Goal: Task Accomplishment & Management: Manage account settings

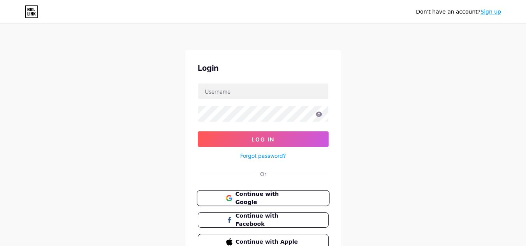
click at [265, 200] on span "Continue with Google" at bounding box center [267, 198] width 65 height 17
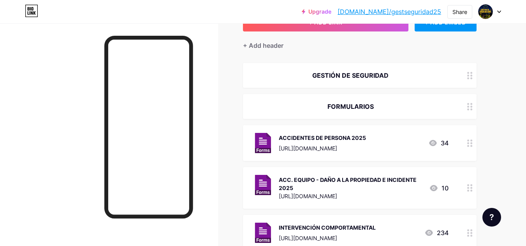
scroll to position [61, 0]
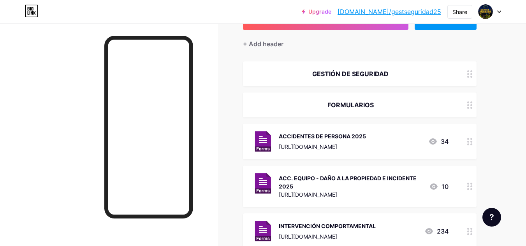
click at [350, 137] on div "ACCIDENTES DE PERSONA 2025" at bounding box center [322, 136] width 87 height 8
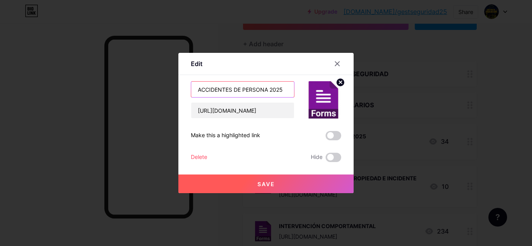
click at [262, 88] on input "ACCIDENTES DE PERSONA 2025" at bounding box center [242, 90] width 103 height 16
click at [334, 65] on icon at bounding box center [337, 64] width 6 height 6
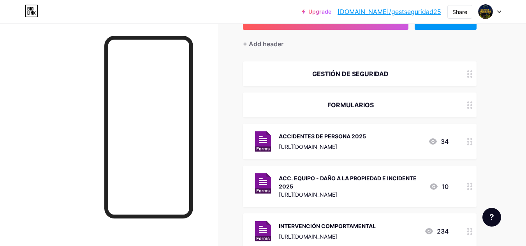
click at [350, 106] on div "FORMULARIOS" at bounding box center [350, 104] width 196 height 9
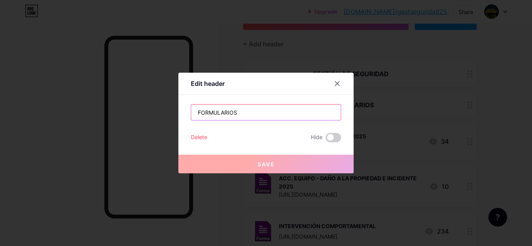
click at [250, 107] on input "FORMULARIOS" at bounding box center [265, 113] width 149 height 16
paste input "ACCIDENTES DE PERSONA 2025"
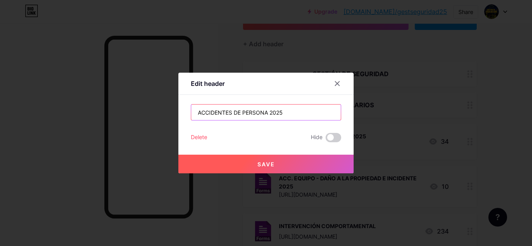
type input "ACCIDENTES DE PERSONA 2025"
click at [265, 165] on span "Save" at bounding box center [266, 164] width 18 height 7
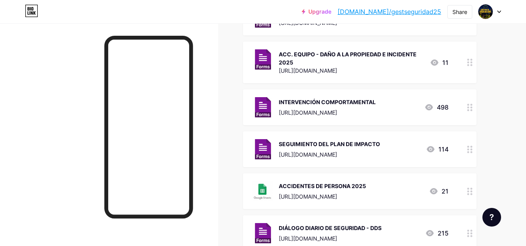
scroll to position [175, 0]
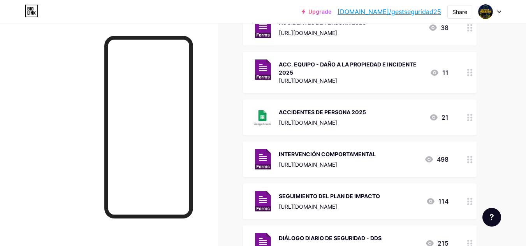
drag, startPoint x: 471, startPoint y: 204, endPoint x: 462, endPoint y: 133, distance: 71.4
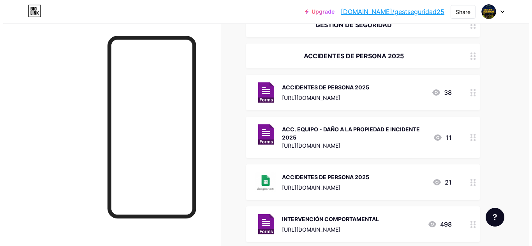
scroll to position [114, 0]
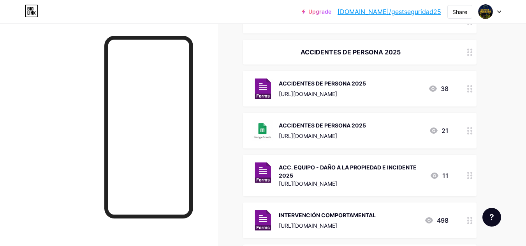
click at [358, 120] on div "ACCIDENTES DE PERSONA 2025 [URL][DOMAIN_NAME] 21" at bounding box center [360, 131] width 234 height 36
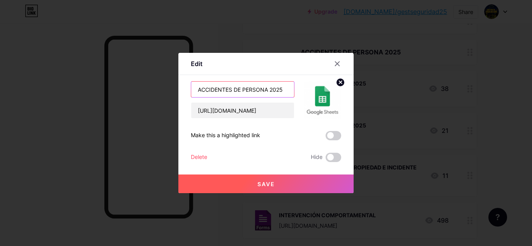
click at [194, 91] on input "ACCIDENTES DE PERSONA 2025" at bounding box center [242, 90] width 103 height 16
type input "VERIFICAR EL CUMPLIMIENTO DE LOS ACCIDENTES DE PERSONA 2025"
click at [259, 184] on span "Save" at bounding box center [266, 184] width 18 height 7
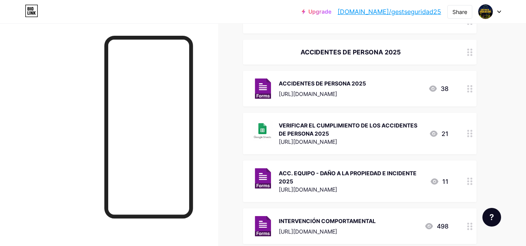
click at [352, 124] on div "VERIFICAR EL CUMPLIMIENTO DE LOS ACCIDENTES DE PERSONA 2025" at bounding box center [351, 129] width 144 height 16
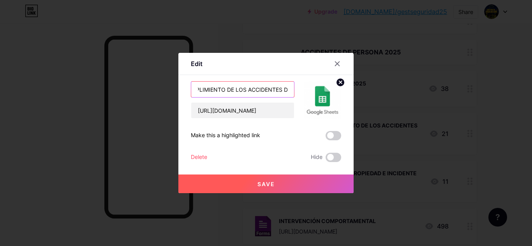
scroll to position [0, 97]
drag, startPoint x: 248, startPoint y: 91, endPoint x: 284, endPoint y: 95, distance: 36.1
click at [284, 95] on input "VERIFICAR EL CUMPLIMIENTO DE LOS ACCIDENTES DE PERSONA 2025" at bounding box center [242, 90] width 103 height 16
click at [227, 90] on input "VERIFICAR EL CUMPLIMIENTO DE LOS ACCIDENTES DE PERSONA 2025" at bounding box center [242, 90] width 103 height 16
click at [199, 90] on input "VERIFICAR EL CUMPLIMIENTO DE LOS ACCIDENTES DE PERSONA 2025" at bounding box center [242, 90] width 103 height 16
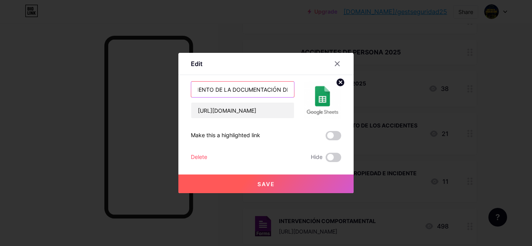
scroll to position [0, 66]
type input "VERIFICAR EL CUMPLIMIENTO DE LA DOCUMENTACIÓN DE LOS ACCIDENTES DE PERSONA 2025"
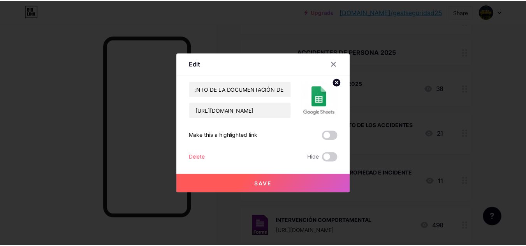
scroll to position [0, 0]
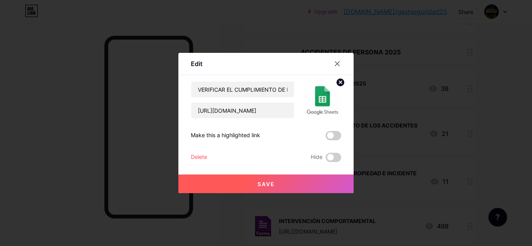
click at [237, 181] on button "Save" at bounding box center [265, 184] width 175 height 19
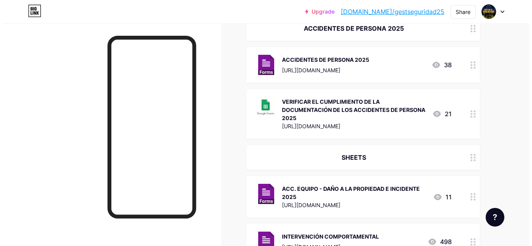
scroll to position [139, 0]
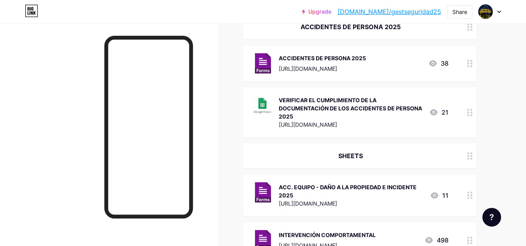
click at [359, 182] on div "ACC. EQUIPO - DAÑO A LA PROPIEDAD E INCIDENTE 2025 [URL][DOMAIN_NAME] 11" at bounding box center [360, 196] width 234 height 42
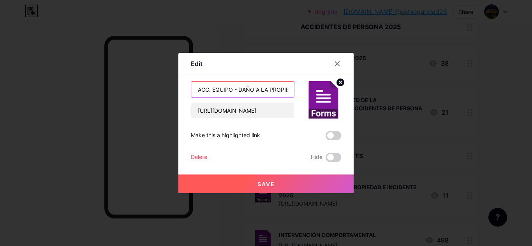
click at [256, 89] on input "ACC. EQUIPO - DAÑO A LA PROPIEDAD E INCIDENTE 2025" at bounding box center [242, 90] width 103 height 16
click at [270, 182] on span "Save" at bounding box center [266, 184] width 18 height 7
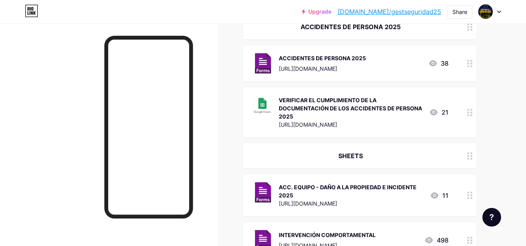
click at [364, 155] on div "SHEETS" at bounding box center [350, 155] width 196 height 9
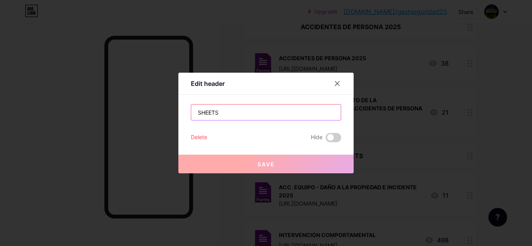
click at [221, 108] on input "SHEETS" at bounding box center [265, 113] width 149 height 16
paste input "ACC. EQUIPO - DAÑO A LA PROPIEDAD E INCIDENTE 2025"
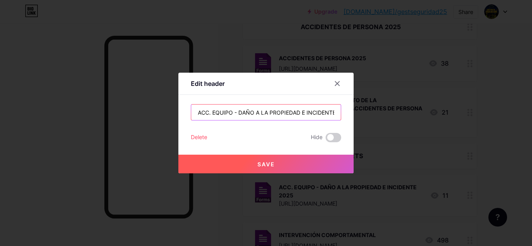
scroll to position [0, 16]
type input "ACC. EQUIPO - DAÑO A LA PROPIEDAD E INCIDENTE 2025"
click at [247, 163] on button "Save" at bounding box center [265, 164] width 175 height 19
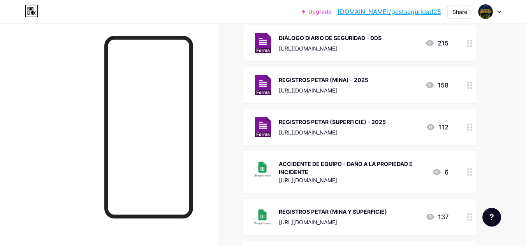
scroll to position [429, 0]
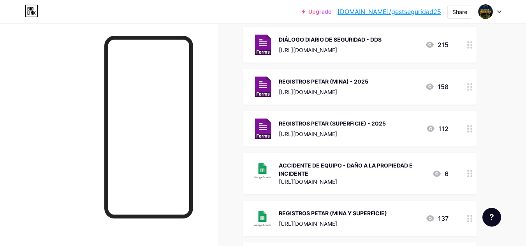
drag, startPoint x: 390, startPoint y: 168, endPoint x: 397, endPoint y: 113, distance: 55.4
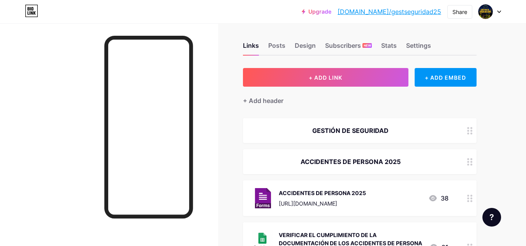
scroll to position [6, 0]
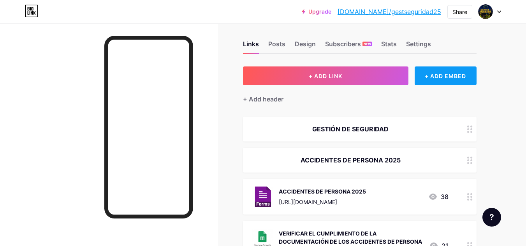
click at [451, 74] on div "+ ADD EMBED" at bounding box center [446, 76] width 62 height 19
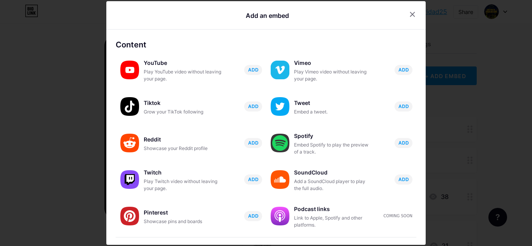
click at [409, 13] on icon at bounding box center [412, 14] width 6 height 6
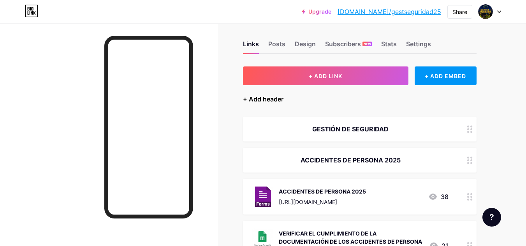
click at [264, 99] on div "+ Add header" at bounding box center [263, 99] width 40 height 9
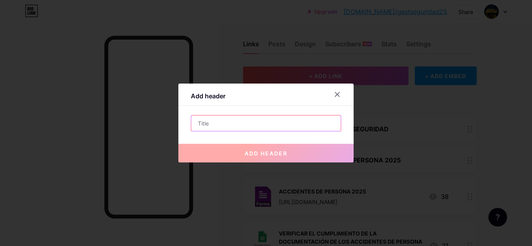
click at [298, 120] on input "text" at bounding box center [265, 124] width 149 height 16
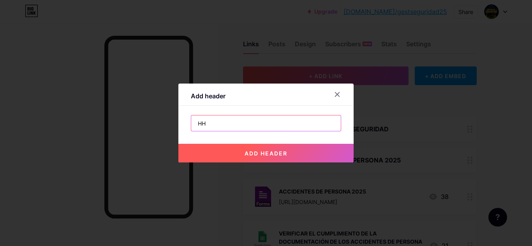
type input "HH"
click at [290, 156] on button "add header" at bounding box center [265, 153] width 175 height 19
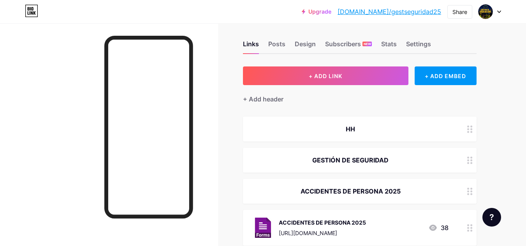
drag, startPoint x: 463, startPoint y: 125, endPoint x: 462, endPoint y: 196, distance: 70.8
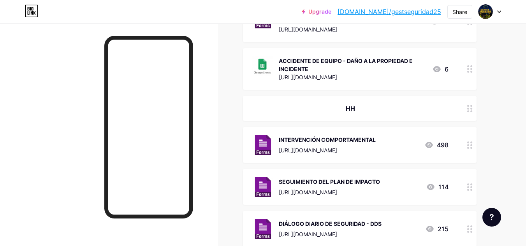
scroll to position [316, 0]
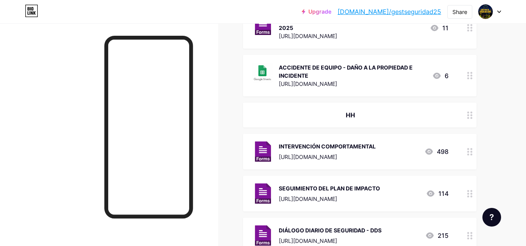
click at [357, 142] on div "INTERVENCIÓN COMPORTAMENTAL" at bounding box center [327, 146] width 97 height 8
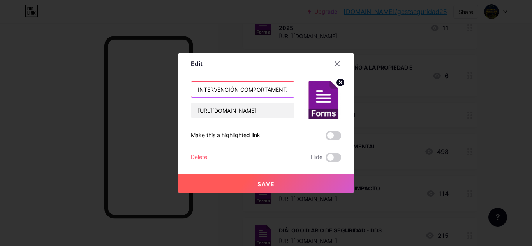
click at [245, 91] on input "INTERVENCIÓN COMPORTAMENTAL" at bounding box center [242, 90] width 103 height 16
click at [281, 185] on button "Save" at bounding box center [265, 184] width 175 height 19
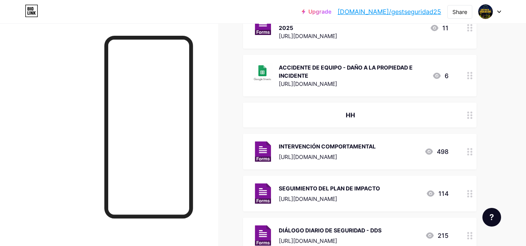
click at [353, 111] on div "HH" at bounding box center [350, 115] width 196 height 9
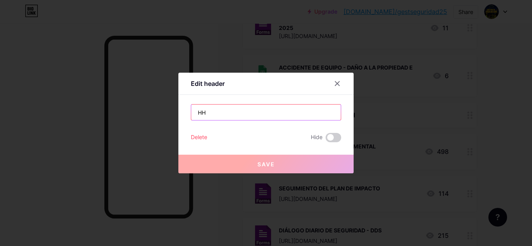
click at [272, 111] on input "HH" at bounding box center [265, 113] width 149 height 16
paste input "INTERVENCIÓN COMPORTAMENTAL"
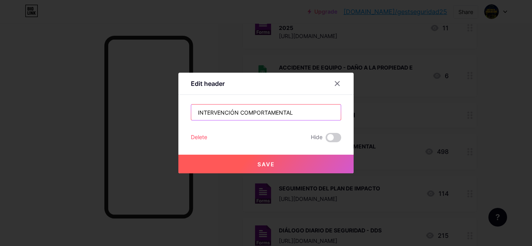
type input "INTERVENCIÓN COMPORTAMENTAL"
click at [307, 164] on button "Save" at bounding box center [265, 164] width 175 height 19
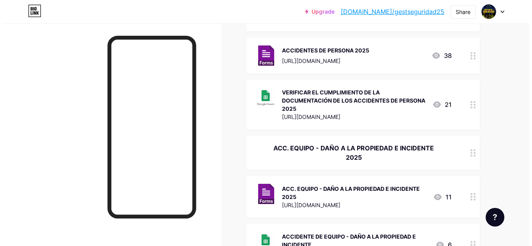
scroll to position [149, 0]
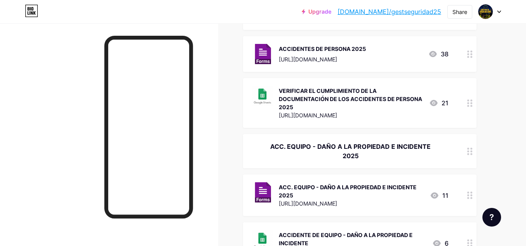
click at [329, 95] on div "VERIFICAR EL CUMPLIMIENTO DE LA DOCUMENTACIÓN DE LOS ACCIDENTES DE PERSONA 2025" at bounding box center [351, 99] width 144 height 25
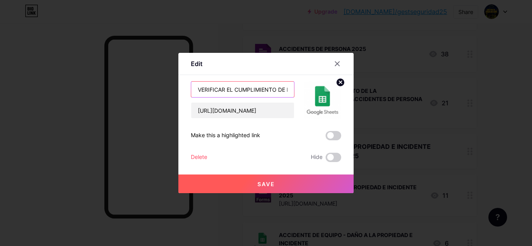
drag, startPoint x: 231, startPoint y: 90, endPoint x: 190, endPoint y: 90, distance: 41.6
click at [191, 90] on input "VERIFICAR EL CUMPLIMIENTO DE LA DOCUMENTACIÓN DE LOS ACCIDENTES DE PERSONA 2025" at bounding box center [242, 90] width 103 height 16
drag, startPoint x: 262, startPoint y: 89, endPoint x: 228, endPoint y: 89, distance: 33.5
click at [228, 89] on input "SEGUMIENTO DEL CUMPLIMIENTO DE LA DOCUMENTACIÓN DE LOS ACCIDENTES DE PERSONA 20…" at bounding box center [242, 90] width 103 height 16
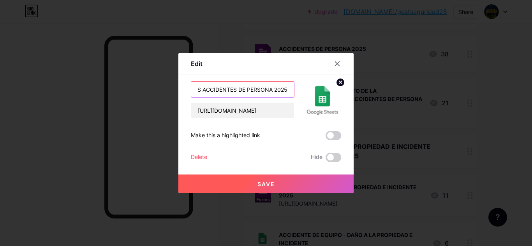
click at [228, 90] on input "SEGUMIENTO DEL CUMPLIMIENTO DE LA DOCUMENTACIÓN DE LOS ACCIDENTES DE PERSONA 20…" at bounding box center [242, 90] width 103 height 16
type input "SEGUMIENTO DEL CUMPLIMIENTO DE LA DOCUMENTACIÓN DE LOS ACCIDENTES DE PERSONA 20…"
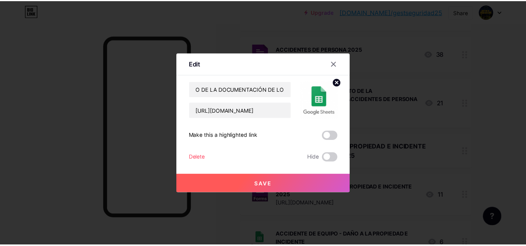
scroll to position [0, 0]
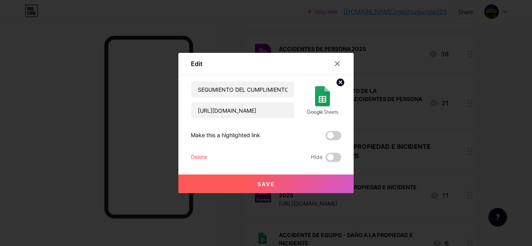
click at [261, 184] on span "Save" at bounding box center [266, 184] width 18 height 7
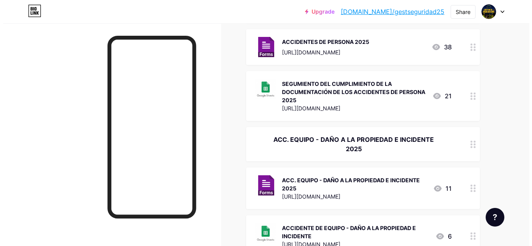
scroll to position [164, 0]
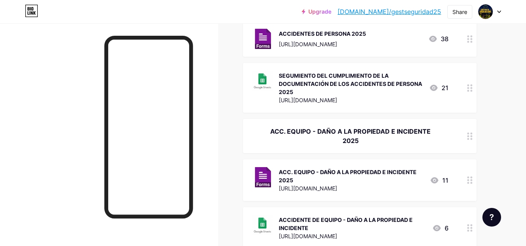
click at [329, 84] on div "SEGUMIENTO DEL CUMPLIMIENTO DE LA DOCUMENTACIÓN DE LOS ACCIDENTES DE PERSONA 20…" at bounding box center [351, 84] width 144 height 25
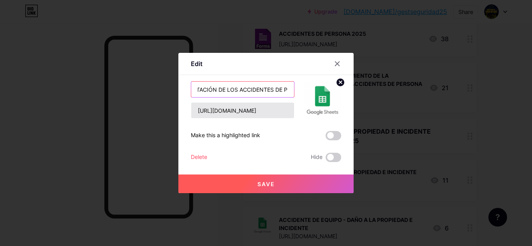
scroll to position [0, 141]
drag, startPoint x: 196, startPoint y: 90, endPoint x: 213, endPoint y: 89, distance: 17.1
click at [213, 89] on input "SEGUMIENTO DEL CUMPLIMIENTO DE LA DOCUMENTACIÓN DE LOS ACCIDENTES DE PERSONA 20…" at bounding box center [242, 90] width 103 height 16
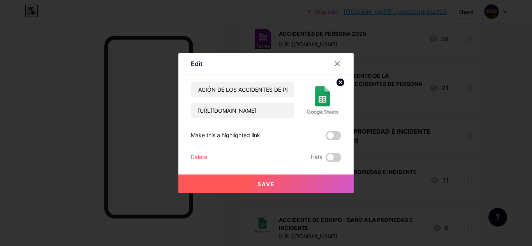
click at [248, 183] on button "Save" at bounding box center [265, 184] width 175 height 19
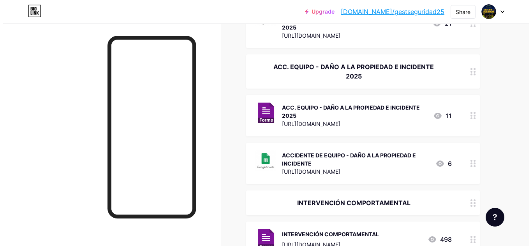
scroll to position [227, 0]
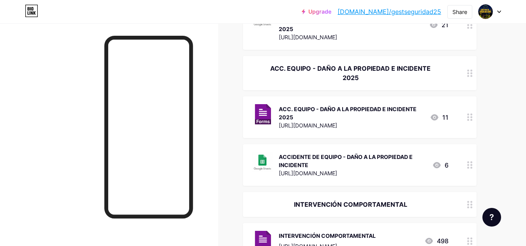
click at [341, 153] on div "ACCIDENTE DE EQUIPO - DAÑO A LA PROPIEDAD E INCIDENTE" at bounding box center [352, 161] width 147 height 16
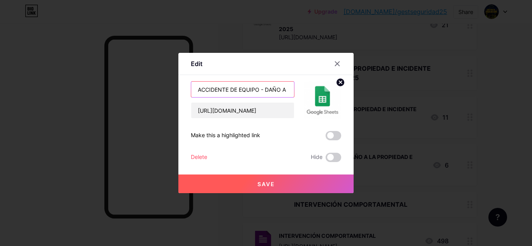
click at [193, 90] on input "ACCIDENTE DE EQUIPO - DAÑO A LA PROPIEDAD E INCIDENTE" at bounding box center [242, 90] width 103 height 16
paste input "SEGUMIENTO DEL CUMPLIMIENTO DE LA DOCUMENTACIÓN"
type input "SEGUMIENTO DEL CUMPLIMIENTO DE LA DOCUMENTACIÓN ACCIDENTE DE EQUIPO - DAÑO A LA…"
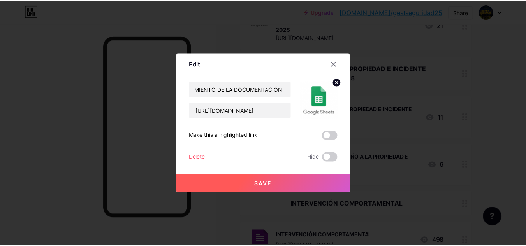
scroll to position [0, 0]
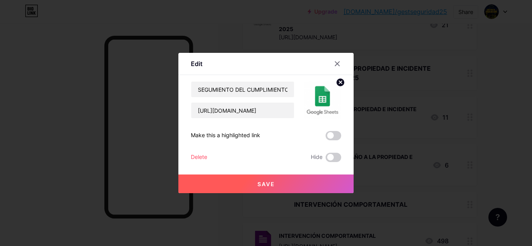
click at [234, 180] on button "Save" at bounding box center [265, 184] width 175 height 19
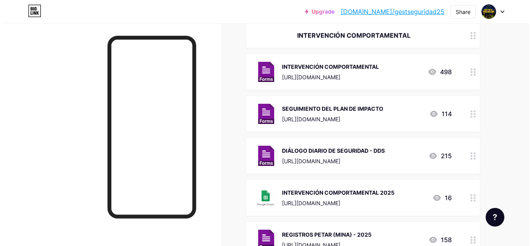
scroll to position [397, 0]
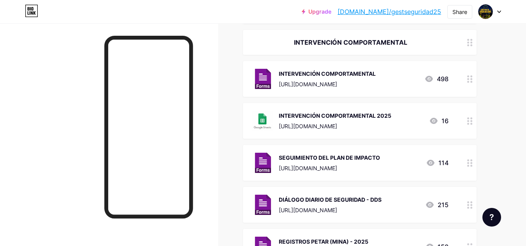
click at [367, 112] on div "INTERVENCIÓN COMPORTAMENTAL 2025" at bounding box center [335, 116] width 112 height 8
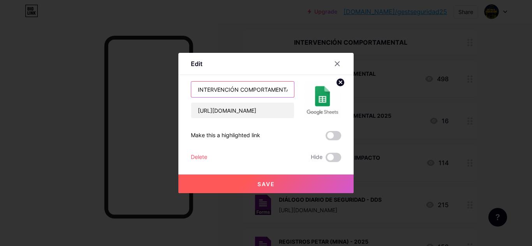
click at [193, 90] on input "INTERVENCIÓN COMPORTAMENTAL 2025" at bounding box center [242, 90] width 103 height 16
drag, startPoint x: 283, startPoint y: 89, endPoint x: 308, endPoint y: 122, distance: 41.4
click at [308, 122] on div "SEGUIMIENTO DEL CUMPLIMIENTO DE LOS INTERVENCIÓN COMPORTAMENTAL 2025 [URL][DOMA…" at bounding box center [266, 121] width 150 height 81
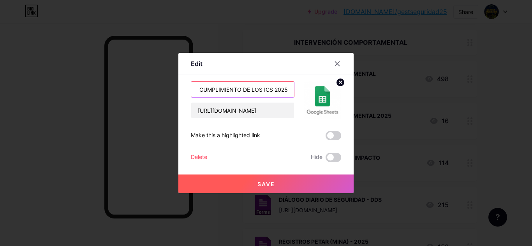
type input "SEGUIMIENTO DEL CUMPLIMIENTO DE LOS ICS 2025"
click at [294, 185] on button "Save" at bounding box center [265, 184] width 175 height 19
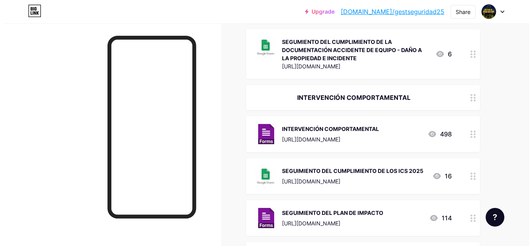
scroll to position [339, 0]
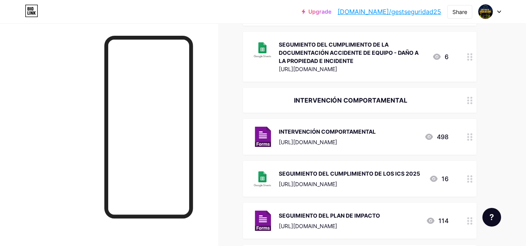
click at [334, 128] on div "INTERVENCIÓN COMPORTAMENTAL" at bounding box center [327, 132] width 97 height 8
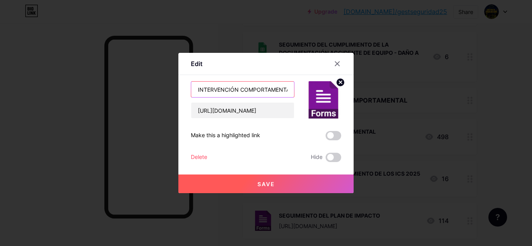
click at [235, 88] on input "INTERVENCIÓN COMPORTAMENTAL" at bounding box center [242, 90] width 103 height 16
drag, startPoint x: 235, startPoint y: 89, endPoint x: 228, endPoint y: 90, distance: 6.7
click at [228, 90] on input "INTERVENCIÓN COMPORTAMENTAL" at bounding box center [242, 90] width 103 height 16
drag, startPoint x: 266, startPoint y: 89, endPoint x: 286, endPoint y: 97, distance: 22.0
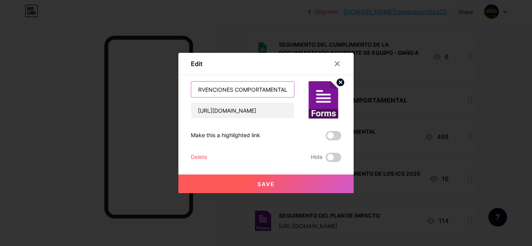
click at [290, 101] on div "INTERVENCIONES COMPORTAMENTAL [URL][DOMAIN_NAME]" at bounding box center [243, 99] width 104 height 37
click at [285, 93] on input "INTERVENCIONES COMPORTAMENTAL" at bounding box center [242, 90] width 103 height 16
type input "INTERVENCIONES COMPORTAMENTALES (ICS)"
click at [279, 179] on button "Save" at bounding box center [265, 184] width 175 height 19
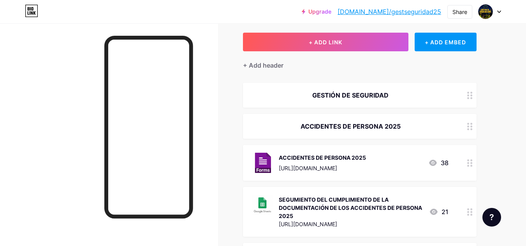
scroll to position [33, 0]
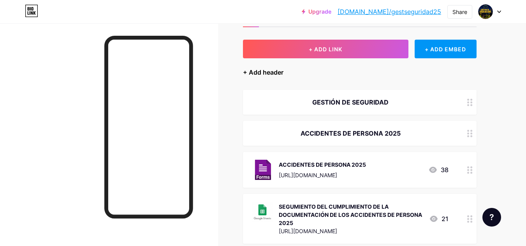
click at [271, 70] on div "+ Add header" at bounding box center [263, 72] width 40 height 9
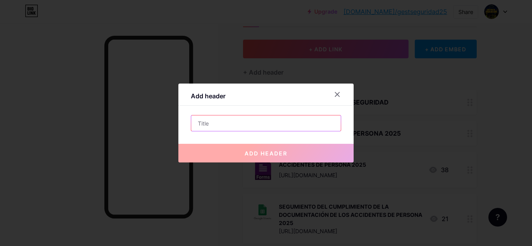
click at [246, 125] on input "text" at bounding box center [265, 124] width 149 height 16
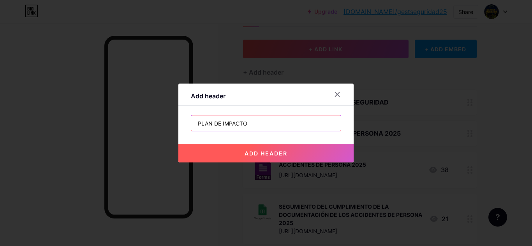
type input "PLAN DE IMPACTO"
click at [260, 150] on button "add header" at bounding box center [265, 153] width 175 height 19
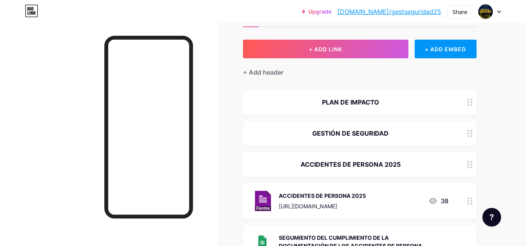
drag, startPoint x: 374, startPoint y: 94, endPoint x: 412, endPoint y: 114, distance: 42.8
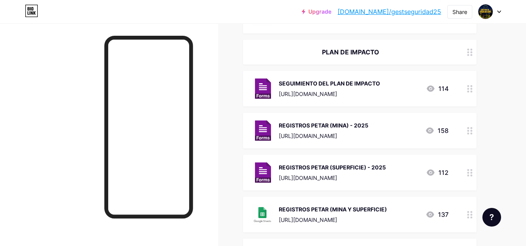
scroll to position [0, 0]
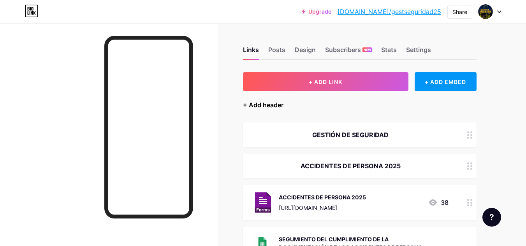
click at [266, 107] on div "+ Add header" at bounding box center [263, 104] width 40 height 9
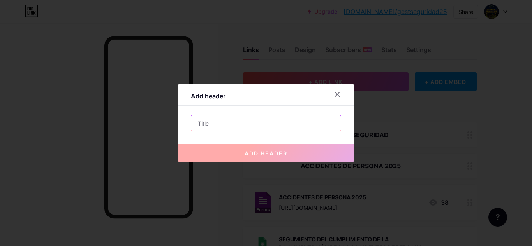
click at [252, 126] on input "text" at bounding box center [265, 124] width 149 height 16
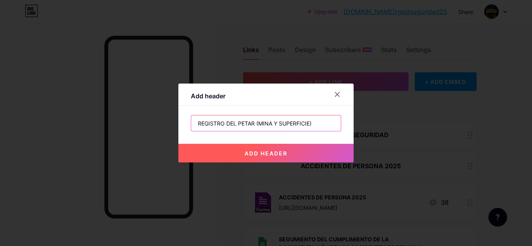
type input "REGISTRO DEL PETAR (MINA Y SUPERFICIE)"
click at [272, 150] on span "add header" at bounding box center [265, 153] width 43 height 7
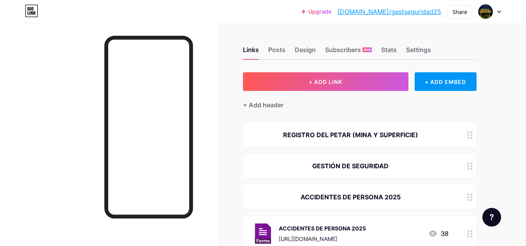
drag, startPoint x: 436, startPoint y: 131, endPoint x: 434, endPoint y: 163, distance: 31.6
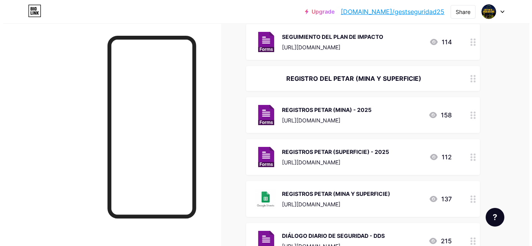
scroll to position [554, 0]
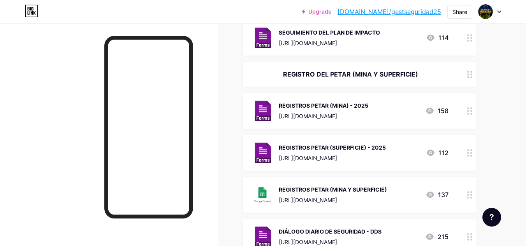
click at [345, 186] on div "REGISTROS PETAR (MINA Y SUPERFICIE)" at bounding box center [333, 190] width 108 height 8
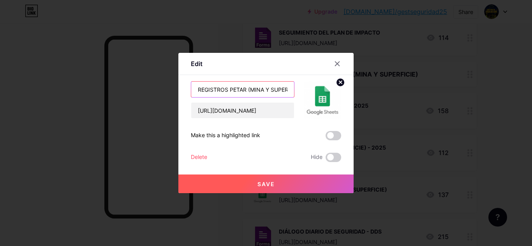
click at [195, 87] on input "REGISTROS PETAR (MINA Y SUPERFICIE)" at bounding box center [242, 90] width 103 height 16
drag, startPoint x: 282, startPoint y: 90, endPoint x: 219, endPoint y: 88, distance: 63.1
click at [219, 88] on input "SEGUMIENTO DE LOS CODIGOS DEL REGISTROS PETAR (MINA Y SUPERFICIE)" at bounding box center [242, 90] width 103 height 16
type input "SEGUMIENTO DE LOS CODIGOS DEL REGISTROS PETAR (MINA Y SUPERFICIE)"
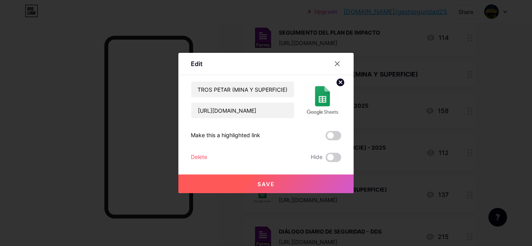
click at [274, 185] on button "Save" at bounding box center [265, 184] width 175 height 19
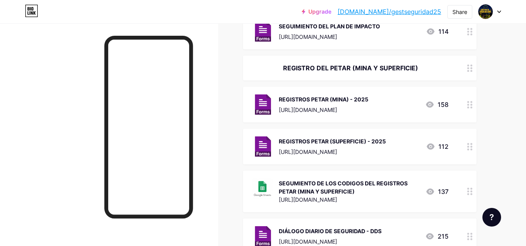
scroll to position [0, 0]
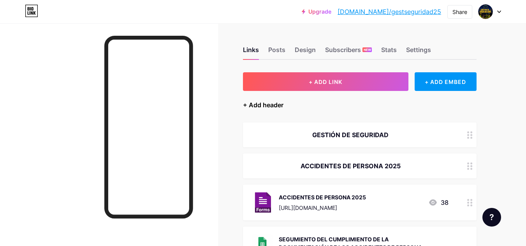
click at [280, 107] on div "+ Add header" at bounding box center [263, 104] width 40 height 9
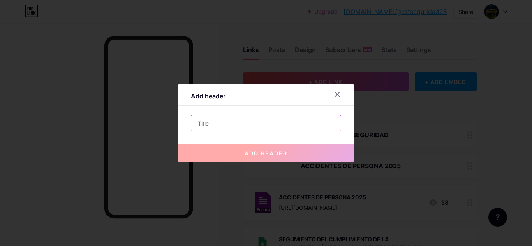
click at [247, 124] on input "text" at bounding box center [265, 124] width 149 height 16
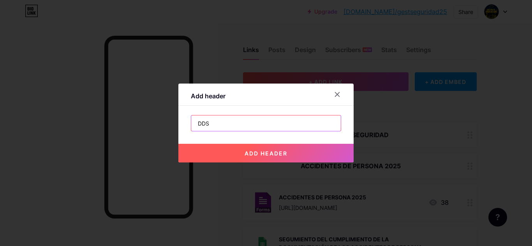
type input "DDS"
click at [248, 150] on span "add header" at bounding box center [265, 153] width 43 height 7
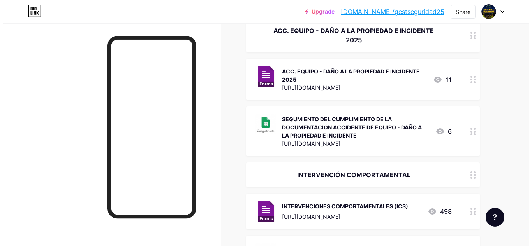
scroll to position [272, 0]
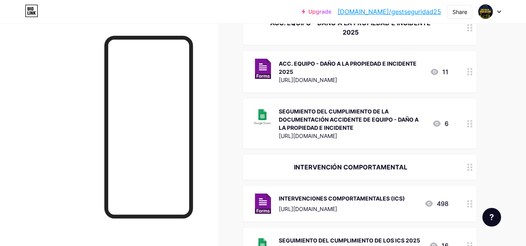
click at [371, 108] on div "SEGUMIENTO DEL CUMPLIMIENTO DE LA DOCUMENTACIÓN ACCIDENTE DE EQUIPO - DAÑO A LA…" at bounding box center [352, 119] width 147 height 25
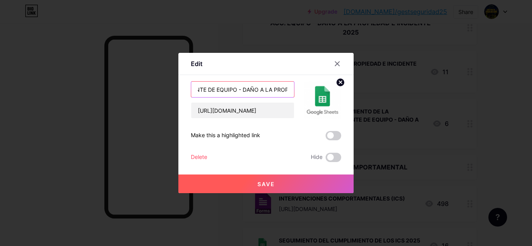
scroll to position [0, 198]
drag, startPoint x: 239, startPoint y: 89, endPoint x: 263, endPoint y: 88, distance: 24.2
click at [263, 88] on input "SEGUMIENTO DEL CUMPLIMIENTO DE LA DOCUMENTACIÓN ACCIDENTE DE EQUIPO - DAÑO A LA…" at bounding box center [242, 90] width 103 height 16
click at [257, 88] on input "SEGUMIENTO DEL CUMPLIMIENTO DE LA DOCUMENTACIÓN ACCIDENTE DE EQUIPO - DAÑO A LA…" at bounding box center [242, 90] width 103 height 16
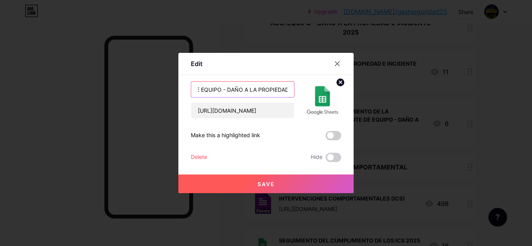
click at [250, 90] on input "SEGUMIENTO DEL CUMPLIMIENTO DE LA DOCUMENTACIÓN ACCIDENTE DE EQUIPO - DAÑO A LA…" at bounding box center [242, 90] width 103 height 16
click at [254, 90] on input "SEGUMIENTO DEL CUMPLIMIENTO DE LA DOCUMENTACIÓN ACCIDENTE DE EQUIPO - DAÑO A LA…" at bounding box center [242, 90] width 103 height 16
drag, startPoint x: 267, startPoint y: 88, endPoint x: 279, endPoint y: 98, distance: 15.2
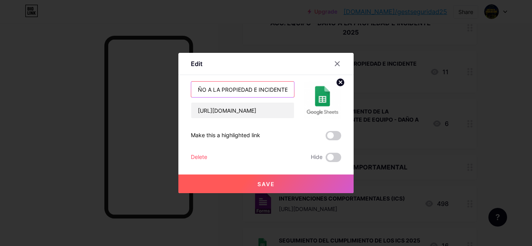
click at [279, 98] on div "SEGUMIENTO DEL CUMPLIMIENTO DE LA DOCUMENTACIÓN ACC. DE EQUIPO - DAÑO A LA PROP…" at bounding box center [243, 99] width 104 height 37
click at [276, 91] on input "SEGUMIENTO DEL CUMPLIMIENTO DE LA DOCUMENTACIÓN ACC. DE EQUIPO - DAÑO A LA PROP…" at bounding box center [242, 90] width 103 height 16
type input "SEGUMIENTO DEL CUMPLIMIENTO DE LA DOCUMENTACIÓN ACC. DE EQUIPO - DAÑO A LA PROP…"
click at [272, 184] on button "Save" at bounding box center [265, 184] width 175 height 19
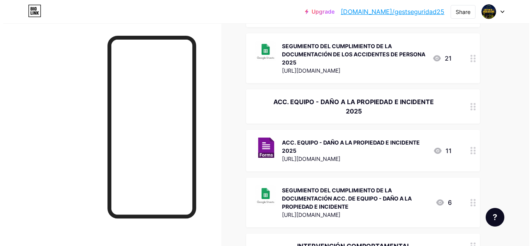
scroll to position [189, 0]
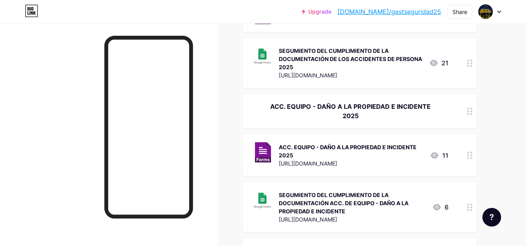
click at [386, 58] on div "SEGUMIENTO DEL CUMPLIMIENTO DE LA DOCUMENTACIÓN DE LOS ACCIDENTES DE PERSONA 20…" at bounding box center [351, 59] width 144 height 25
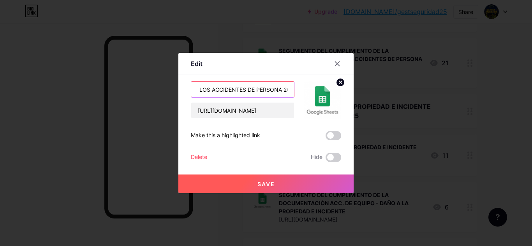
scroll to position [0, 176]
drag, startPoint x: 264, startPoint y: 88, endPoint x: 299, endPoint y: 100, distance: 36.9
click at [300, 100] on div "SEGUMIENTO DEL CUMPLIMIENTO DE LA DOCUMENTACIÓN DE LOS ACCIDENTES DE PERSONA 20…" at bounding box center [266, 99] width 150 height 37
click at [232, 89] on input "SEGUMIENTO DEL CUMPLIMIENTO DE LA DOCUMENTACIÓN DE LOS ACCIDENTES DE PERSONA 20…" at bounding box center [242, 90] width 103 height 16
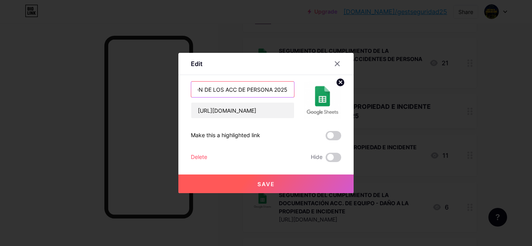
scroll to position [0, 153]
type input "SEGUMIENTO DEL CUMPLIMIENTO DE LA DOCUMENTACIÓN DE LOS ACC. DE PERSONA 2025"
click at [277, 183] on button "Save" at bounding box center [265, 184] width 175 height 19
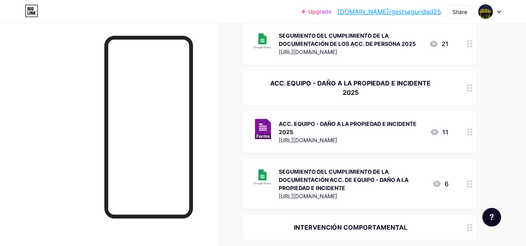
scroll to position [0, 0]
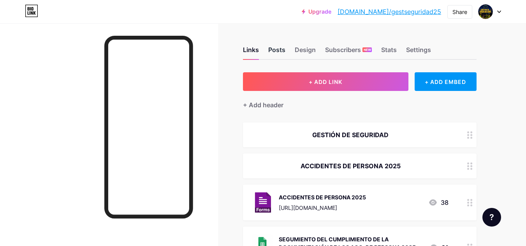
click at [274, 47] on div "Posts" at bounding box center [276, 52] width 17 height 14
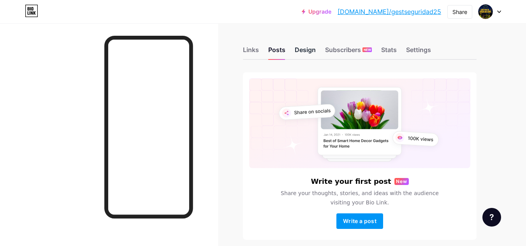
click at [309, 49] on div "Design" at bounding box center [305, 52] width 21 height 14
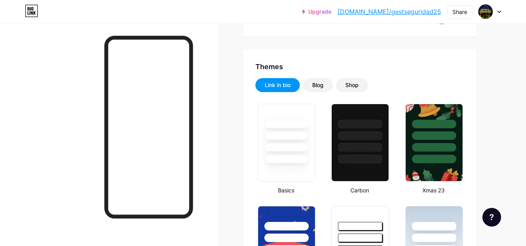
scroll to position [162, 0]
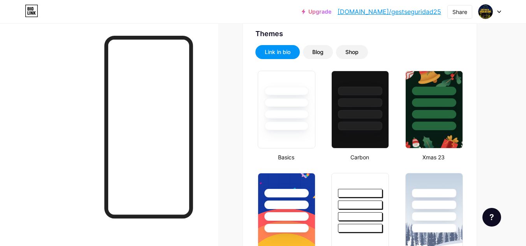
type input "#031526"
type input "#9b8536"
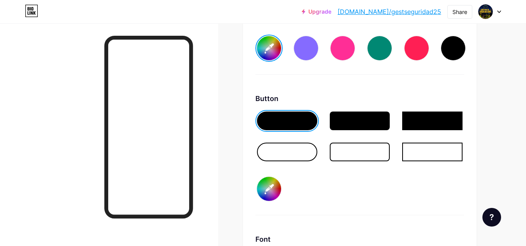
scroll to position [1172, 0]
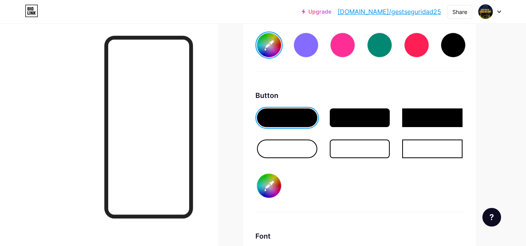
click at [425, 115] on div at bounding box center [432, 118] width 60 height 19
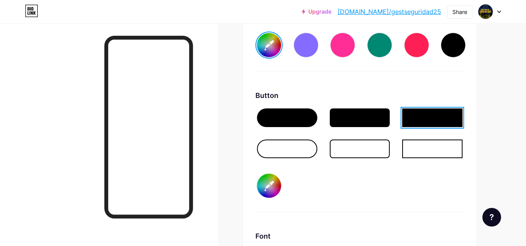
click at [366, 121] on div at bounding box center [360, 118] width 60 height 19
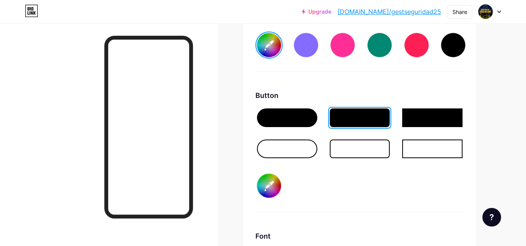
click at [297, 119] on div at bounding box center [287, 118] width 60 height 19
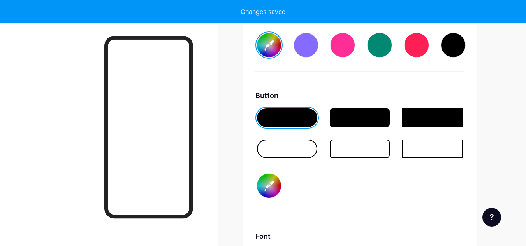
type input "#ffffff"
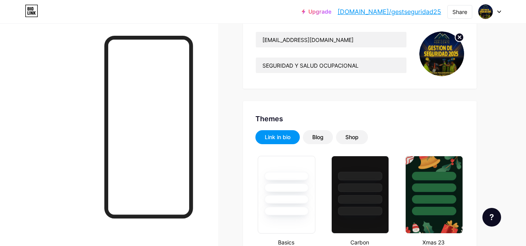
scroll to position [0, 0]
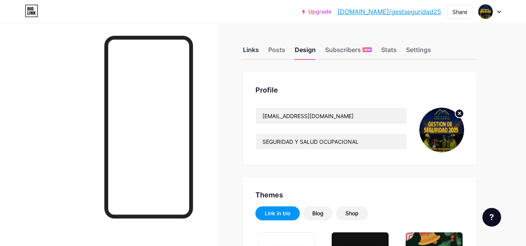
click at [247, 49] on div "Links" at bounding box center [251, 52] width 16 height 14
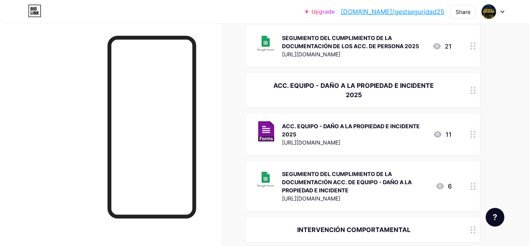
scroll to position [208, 0]
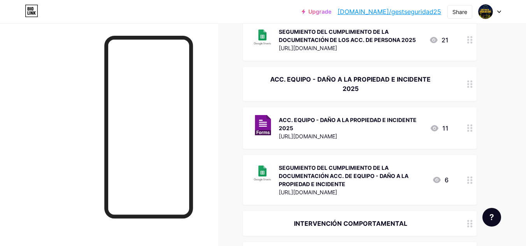
click at [345, 166] on div "SEGUMIENTO DEL CUMPLIMIENTO DE LA DOCUMENTACIÓN ACC. DE EQUIPO - DAÑO A LA PROP…" at bounding box center [352, 176] width 147 height 25
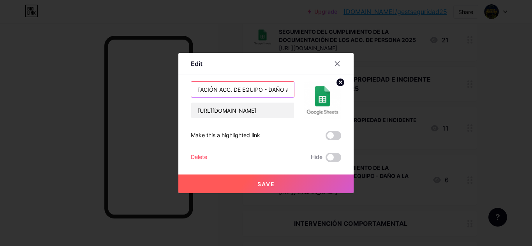
scroll to position [0, 216]
drag, startPoint x: 246, startPoint y: 88, endPoint x: 294, endPoint y: 109, distance: 51.9
click at [294, 109] on div "SEGUMIENTO DEL CUMPLIMIENTO DE LA DOCUMENTACIÓN ACC. DE EQUIPO - DAÑO A LA PROP…" at bounding box center [266, 99] width 150 height 37
click at [260, 91] on input "SEGUMIENTO DEL CUMPLIMIENTO DE LA DOCUMENTACIÓN ACC. DE EQUIPO - DAÑO A LA PROP…" at bounding box center [242, 90] width 103 height 16
click at [285, 90] on input "SEGUMIENTO DEL CUMPLIMIENTO DE LA DOCUMENTACIÓN ACC. DE EQUIPO - DAÑO A LA PROP…" at bounding box center [242, 90] width 103 height 16
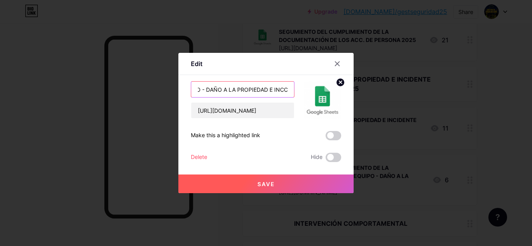
scroll to position [0, 202]
type input "SEGUMIENTO DEL CUMPLIMIENTO DE LA DOCUMENTACIÓN ACC. DE EQUIPO - DAÑO A LA PROP…"
click at [334, 67] on div at bounding box center [337, 64] width 14 height 14
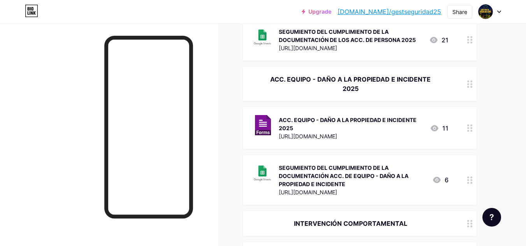
click at [341, 164] on div "SEGUMIENTO DEL CUMPLIMIENTO DE LA DOCUMENTACIÓN ACC. DE EQUIPO - DAÑO A LA PROP…" at bounding box center [352, 176] width 147 height 25
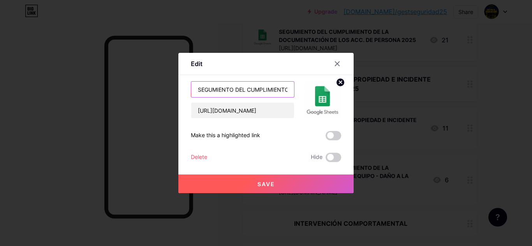
click at [262, 87] on input "SEGUMIENTO DEL CUMPLIMIENTO DE LA DOCUMENTACIÓN ACC. DE EQUIPO - DAÑO A LA PROP…" at bounding box center [242, 90] width 103 height 16
paste input "IMIENTO DE DOCUMENTACIÓN: ACC. DE EQUIPO, DAÑO"
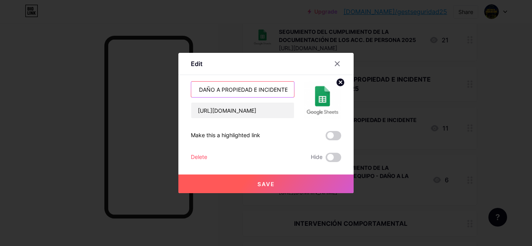
type input "SEGUIMIENTO DE DOCUMENTACIÓN: ACC. DE EQUIPO, DAÑO A PROPIEDAD E INCIDENTE"
click at [299, 188] on button "Save" at bounding box center [265, 184] width 175 height 19
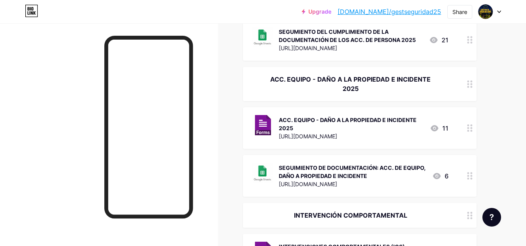
click at [361, 170] on div "SEGUIMIENTO DE DOCUMENTACIÓN: ACC. DE EQUIPO, DAÑO A PROPIEDAD E INCIDENTE" at bounding box center [352, 172] width 147 height 16
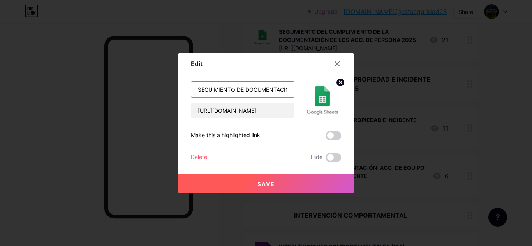
click at [254, 93] on input "SEGUIMIENTO DE DOCUMENTACIÓN: ACC. DE EQUIPO, DAÑO A PROPIEDAD E INCIDENTE" at bounding box center [242, 90] width 103 height 16
paste input "SEGUIMIENTO DOC.: ACC. EQUIPO, DAÑO PROPIEDAD E INCIDENTE"
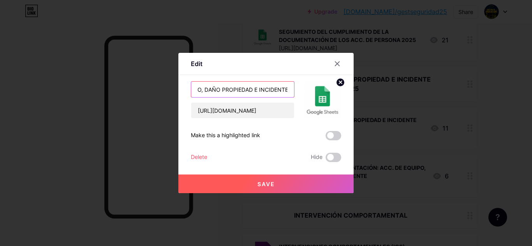
type input "SEGUIMIENTO DOC.: ACC. EQUIPO, DAÑO PROPIEDAD E INCIDENTE"
click at [275, 184] on button "Save" at bounding box center [265, 184] width 175 height 19
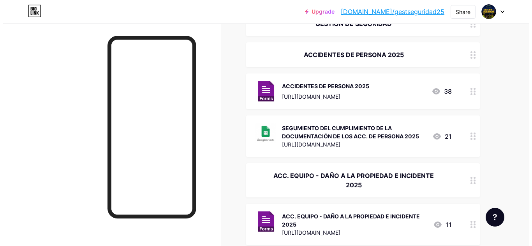
scroll to position [110, 0]
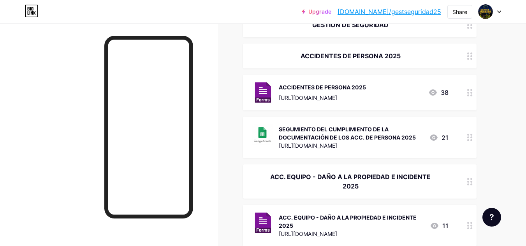
click at [373, 127] on div "SEGUMIENTO DEL CUMPLIMIENTO DE LA DOCUMENTACIÓN DE LOS ACC. DE PERSONA 2025" at bounding box center [351, 133] width 144 height 16
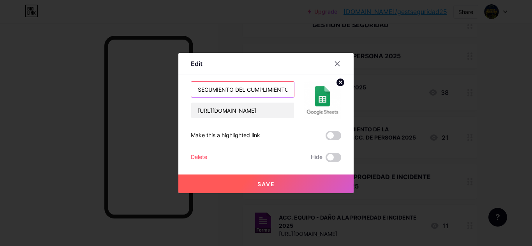
click at [274, 90] on input "SEGUMIENTO DEL CUMPLIMIENTO DE LA DOCUMENTACIÓN DE LOS ACC. DE PERSONA 2025" at bounding box center [242, 90] width 103 height 16
paste input "IMIENTO DOC.: ACC."
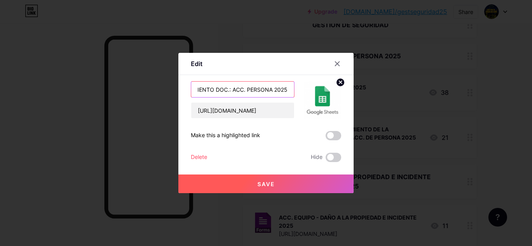
type input "SEGUIMIENTO DOC.: ACC. PERSONA 2025"
click at [297, 183] on button "Save" at bounding box center [265, 184] width 175 height 19
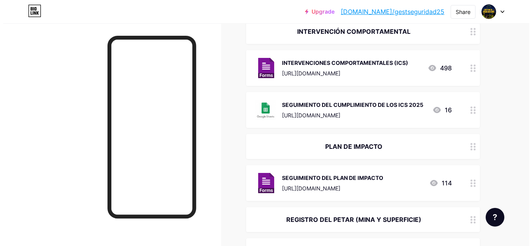
scroll to position [375, 0]
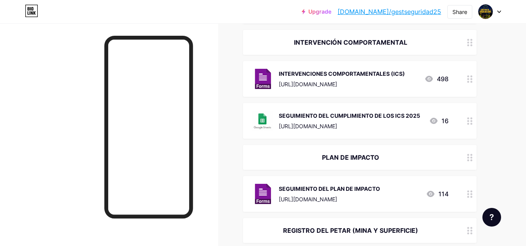
click at [363, 112] on div "SEGUIMIENTO DEL CUMPLIMIENTO DE LOS ICS 2025" at bounding box center [349, 116] width 141 height 8
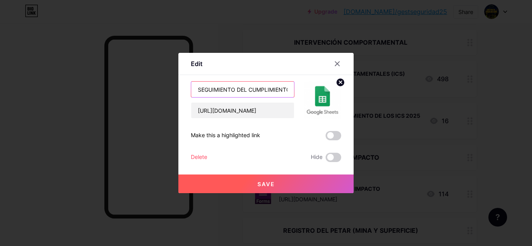
click at [265, 91] on input "SEGUIMIENTO DEL CUMPLIMIENTO DE LOS ICS 2025" at bounding box center [242, 90] width 103 height 16
paste input "text"
type input "SEGUIMIENTO ICS 2025"
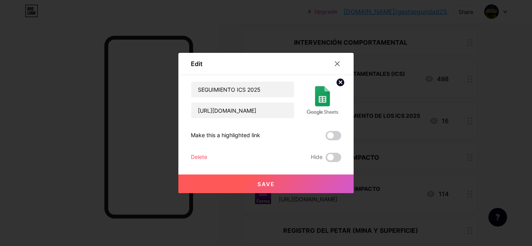
click at [279, 182] on button "Save" at bounding box center [265, 184] width 175 height 19
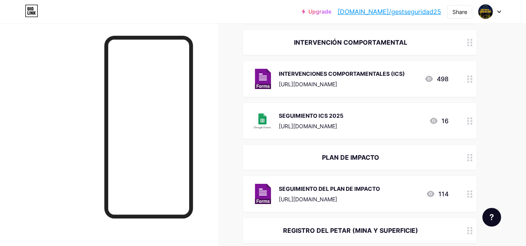
click at [343, 111] on div "SEGUIMIENTO ICS 2025 [URL][DOMAIN_NAME]" at bounding box center [311, 121] width 65 height 20
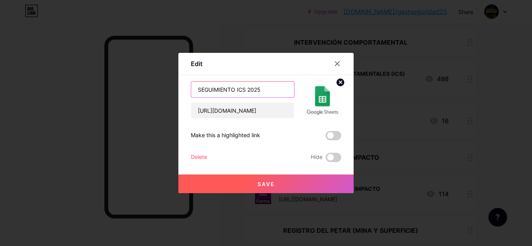
click at [248, 93] on input "SEGUIMIENTO ICS 2025" at bounding box center [242, 90] width 103 height 16
paste input "DEL CUMPLIMIENTO "ICS""
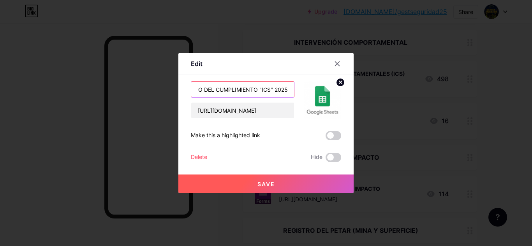
type input "SEGUIMIENTO DEL CUMPLIMIENTO "ICS" 2025"
click at [296, 184] on button "Save" at bounding box center [265, 184] width 175 height 19
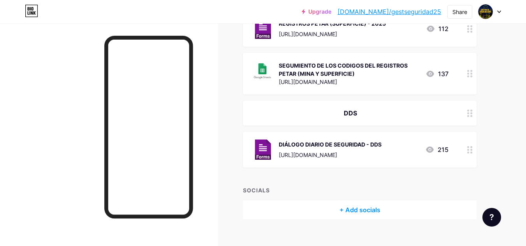
scroll to position [657, 0]
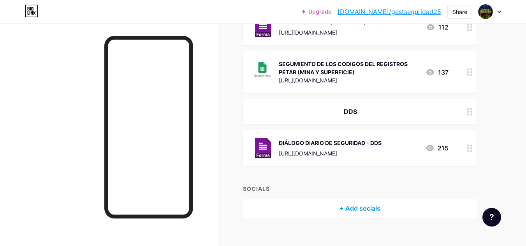
click at [319, 139] on div "DIÁLOGO DIARIO DE SEGURIDAD - DDS" at bounding box center [330, 143] width 103 height 8
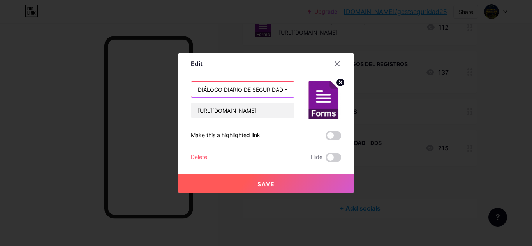
click at [267, 89] on input "DIÁLOGO DIARIO DE SEGURIDAD - DDS" at bounding box center [242, 90] width 103 height 16
click at [262, 182] on span "Save" at bounding box center [266, 184] width 18 height 7
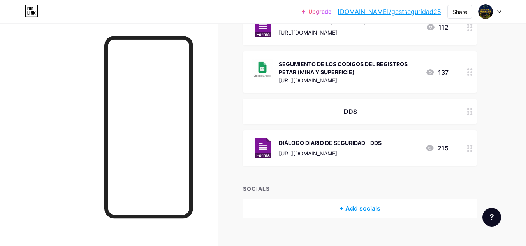
click at [355, 107] on div "DDS" at bounding box center [350, 111] width 196 height 9
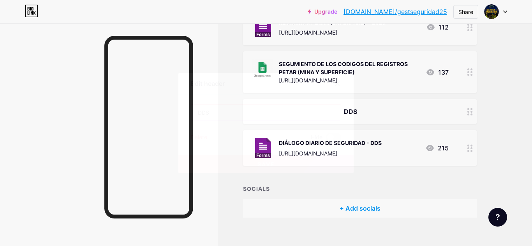
click at [308, 107] on input "DDS" at bounding box center [265, 113] width 149 height 16
paste input "DIÁLOGO DIARIO DE SEGURIDAD -"
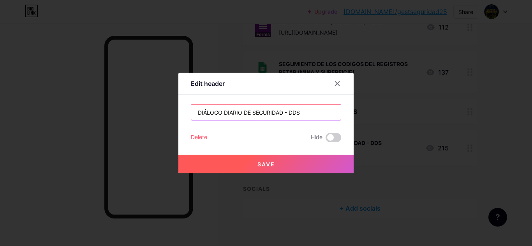
type input "DIÁLOGO DIARIO DE SEGURIDAD - DDS"
click at [295, 160] on button "Save" at bounding box center [265, 164] width 175 height 19
